Goal: Task Accomplishment & Management: Manage account settings

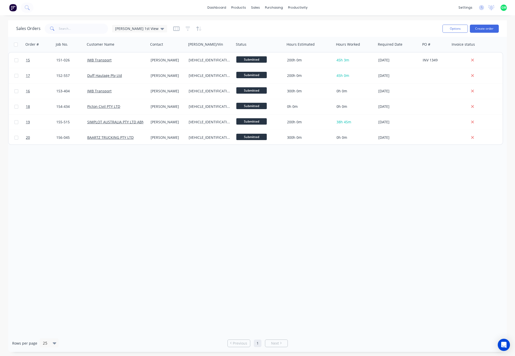
click at [162, 208] on div "Order # Job No. Customer Name Contact [PERSON_NAME]/Vin Status Hours Estimated …" at bounding box center [257, 185] width 499 height 297
click at [468, 9] on div "settings" at bounding box center [465, 8] width 19 height 8
click at [436, 35] on link "Team" at bounding box center [441, 34] width 67 height 10
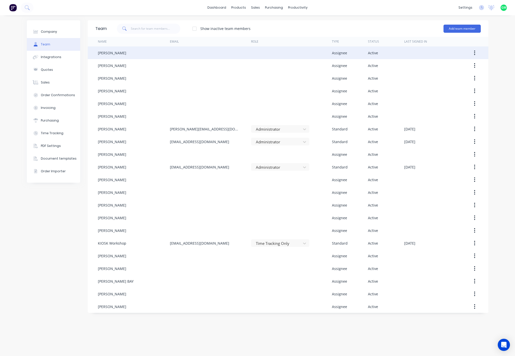
click at [110, 50] on div "[PERSON_NAME]" at bounding box center [112, 52] width 28 height 5
click at [112, 55] on div "[PERSON_NAME]" at bounding box center [112, 52] width 28 height 5
click at [474, 49] on button "button" at bounding box center [474, 52] width 12 height 9
click at [444, 64] on div "Edit" at bounding box center [456, 65] width 39 height 7
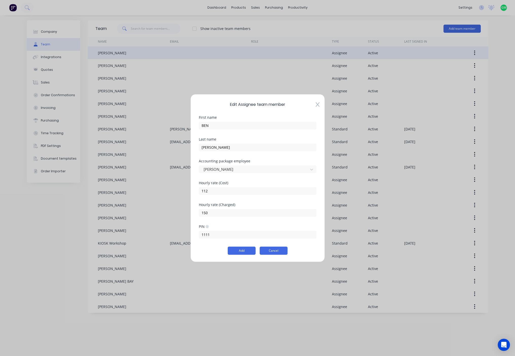
click at [274, 249] on button "Cancel" at bounding box center [274, 250] width 28 height 8
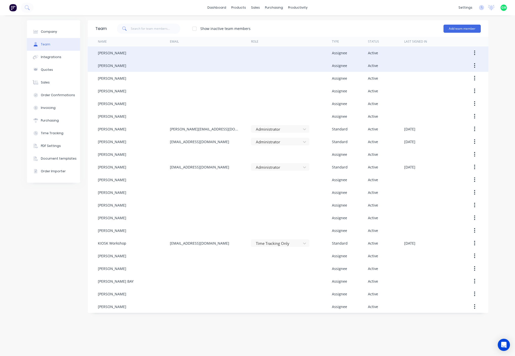
click at [126, 65] on div "[PERSON_NAME]" at bounding box center [112, 65] width 28 height 5
click at [473, 66] on button "button" at bounding box center [474, 65] width 12 height 9
click at [438, 81] on div "Edit" at bounding box center [456, 78] width 39 height 7
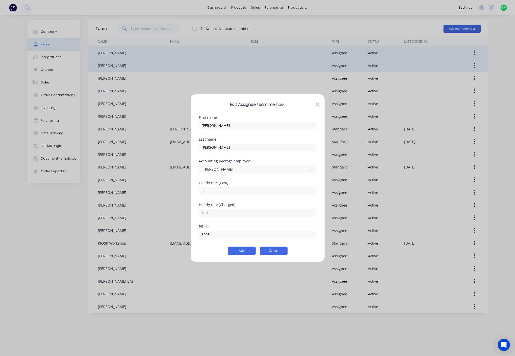
click at [272, 251] on button "Cancel" at bounding box center [274, 250] width 28 height 8
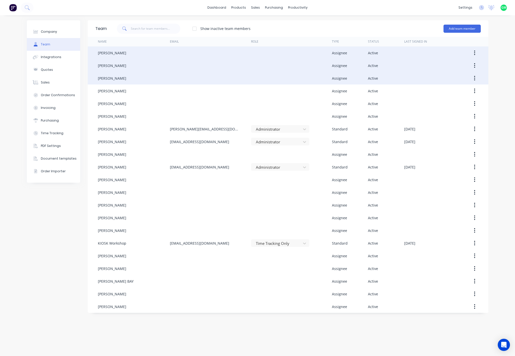
click at [110, 80] on div "[PERSON_NAME]" at bounding box center [112, 78] width 28 height 5
click at [474, 77] on button "button" at bounding box center [474, 78] width 12 height 9
click at [449, 92] on div "Edit" at bounding box center [456, 91] width 39 height 7
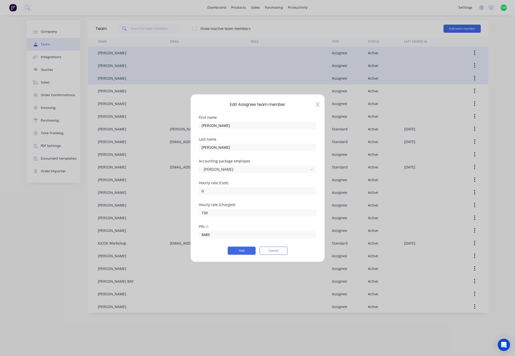
click at [203, 239] on div "PIN 8489" at bounding box center [258, 235] width 118 height 22
click at [211, 231] on input "8489" at bounding box center [258, 235] width 118 height 8
click at [277, 253] on button "Cancel" at bounding box center [274, 250] width 28 height 8
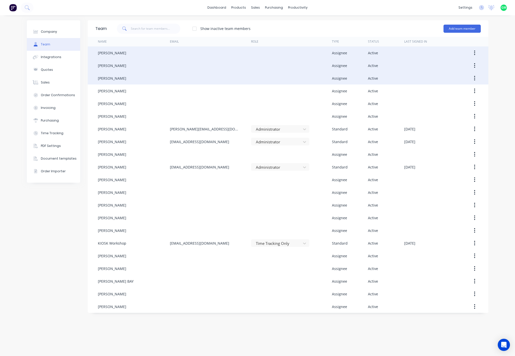
click at [124, 69] on div "[PERSON_NAME]" at bounding box center [134, 65] width 72 height 13
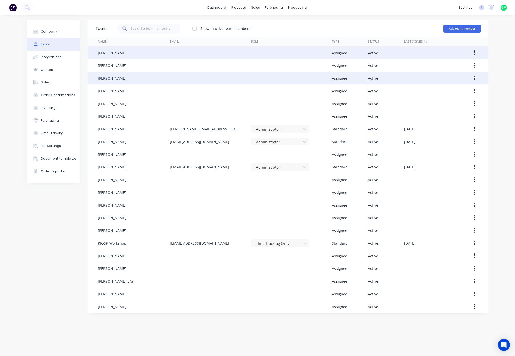
click at [472, 65] on button "button" at bounding box center [474, 65] width 12 height 9
click at [470, 77] on div "Edit" at bounding box center [456, 78] width 39 height 7
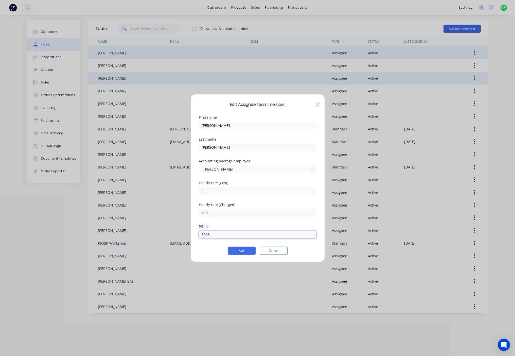
drag, startPoint x: 215, startPoint y: 236, endPoint x: 195, endPoint y: 232, distance: 19.7
click at [199, 236] on input "8095" at bounding box center [258, 235] width 118 height 8
type input "1111"
click at [247, 252] on button "Add" at bounding box center [242, 250] width 28 height 8
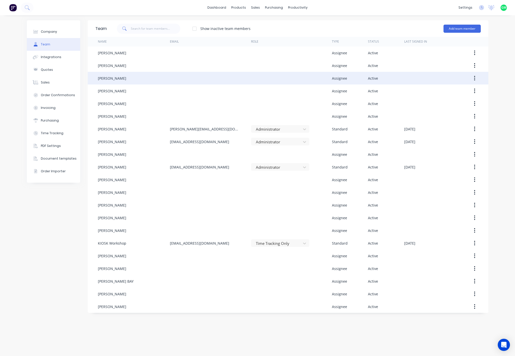
click at [475, 77] on button "button" at bounding box center [474, 78] width 12 height 9
click at [450, 94] on div "Edit" at bounding box center [456, 91] width 39 height 7
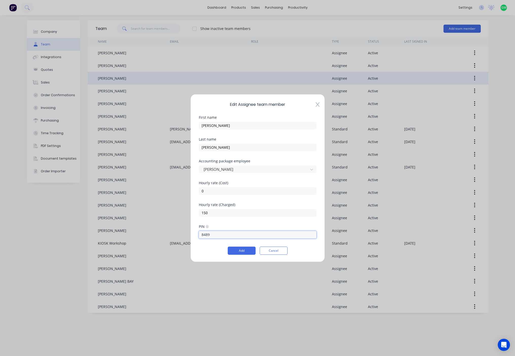
click at [216, 232] on input "8489" at bounding box center [258, 235] width 118 height 8
drag, startPoint x: 209, startPoint y: 232, endPoint x: 193, endPoint y: 233, distance: 15.5
click at [193, 233] on div "Edit Assignee team member First name [PERSON_NAME] Last name [PERSON_NAME] Acco…" at bounding box center [257, 178] width 134 height 168
type input "1111"
click at [242, 252] on button "Add" at bounding box center [242, 250] width 28 height 8
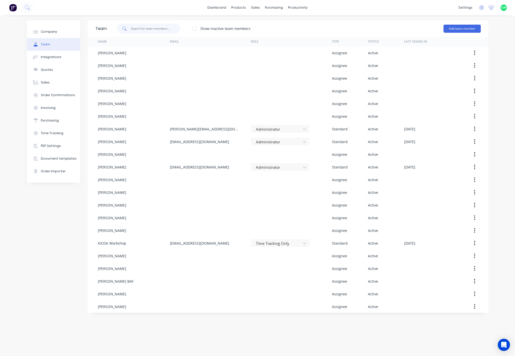
click at [170, 32] on input "text" at bounding box center [155, 29] width 49 height 10
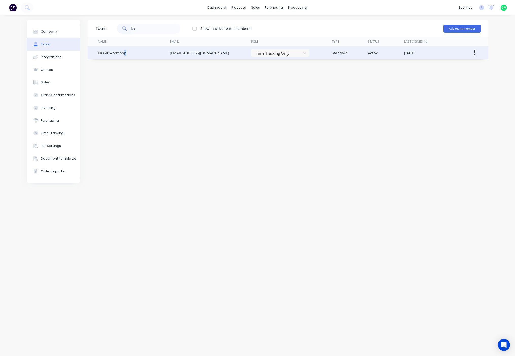
click at [125, 52] on div "KIOSK Workshop" at bounding box center [112, 52] width 28 height 5
click at [475, 52] on icon "button" at bounding box center [474, 53] width 1 height 6
click at [451, 68] on div "Edit" at bounding box center [456, 65] width 39 height 7
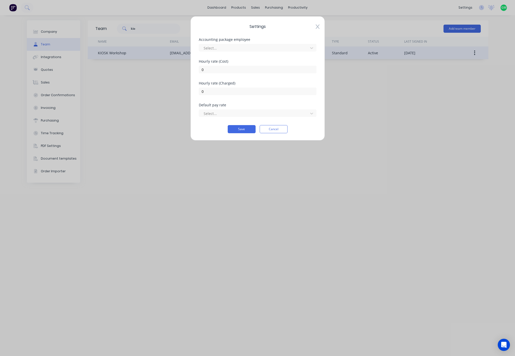
drag, startPoint x: 451, startPoint y: 68, endPoint x: 276, endPoint y: 125, distance: 184.9
click at [276, 125] on button "Cancel" at bounding box center [274, 129] width 28 height 8
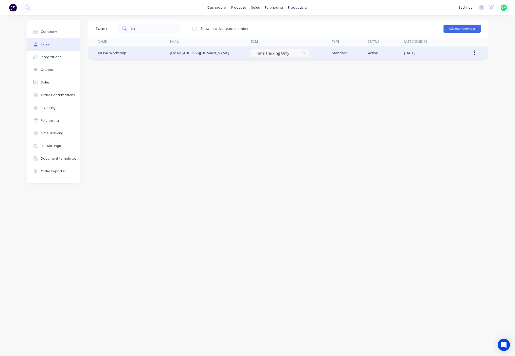
click at [475, 56] on button "button" at bounding box center [474, 52] width 12 height 9
click at [457, 64] on div "Edit" at bounding box center [456, 65] width 39 height 7
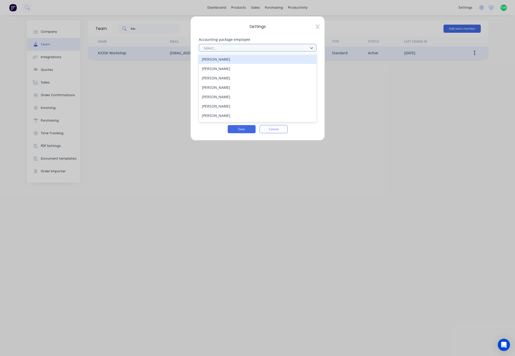
click at [257, 45] on div at bounding box center [254, 48] width 102 height 6
click at [265, 48] on div at bounding box center [254, 48] width 102 height 6
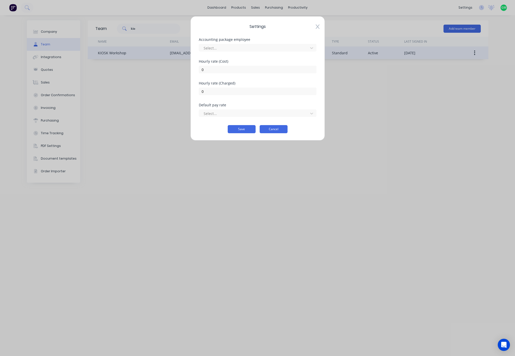
click at [278, 132] on button "Cancel" at bounding box center [274, 129] width 28 height 8
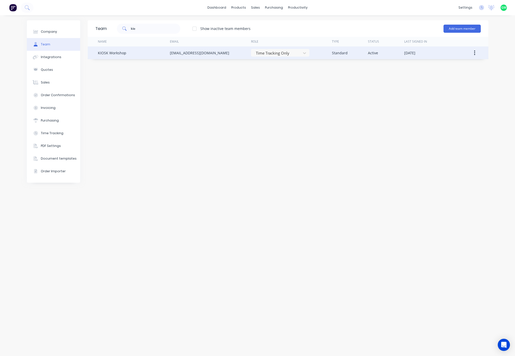
click at [476, 53] on button "button" at bounding box center [474, 52] width 12 height 9
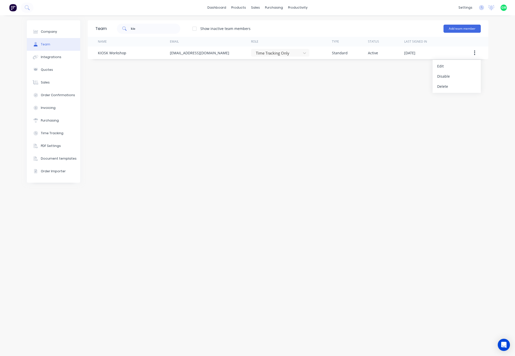
click at [419, 134] on div "Team kio Show inactive team members Add team member Name Email Role Type Status…" at bounding box center [288, 185] width 401 height 330
click at [161, 29] on input "kio" at bounding box center [155, 29] width 49 height 10
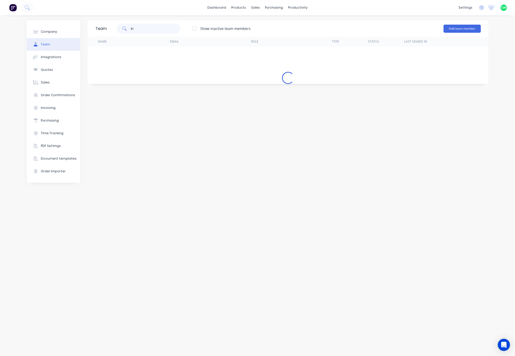
type input "k"
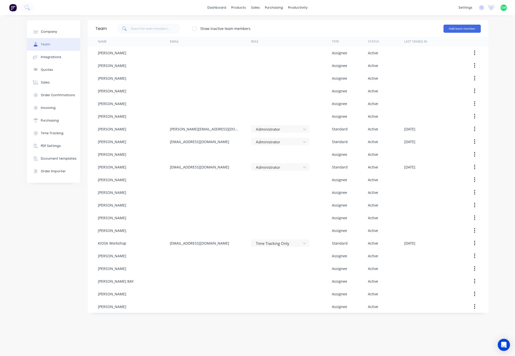
click at [502, 108] on div "Company Team Integrations Quotes Sales Order Confirmations Invoicing Purchasing…" at bounding box center [257, 185] width 515 height 340
click at [369, 13] on div "dashboard products sales purchasing productivity dashboard products Product Cat…" at bounding box center [257, 7] width 515 height 15
drag, startPoint x: 380, startPoint y: 18, endPoint x: 374, endPoint y: 18, distance: 6.1
click at [380, 18] on div "Company Team Integrations Quotes Sales Order Confirmations Invoicing Purchasing…" at bounding box center [257, 185] width 515 height 340
click at [190, 6] on div "dashboard products sales purchasing productivity dashboard products Product Cat…" at bounding box center [257, 7] width 515 height 15
